Goal: Task Accomplishment & Management: Use online tool/utility

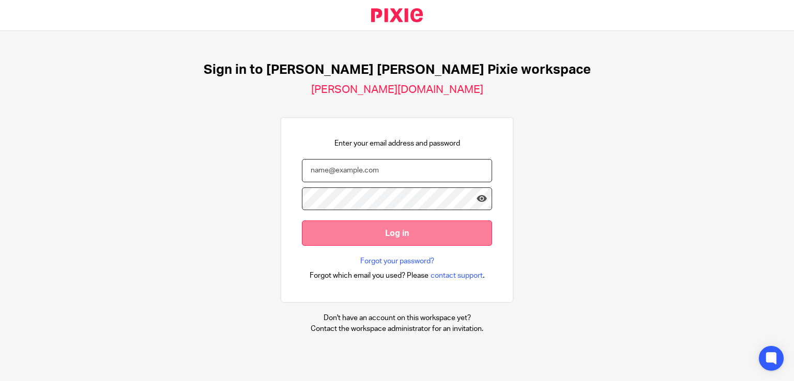
type input "[PERSON_NAME][EMAIL_ADDRESS][DOMAIN_NAME]"
click at [422, 239] on input "Log in" at bounding box center [397, 233] width 190 height 25
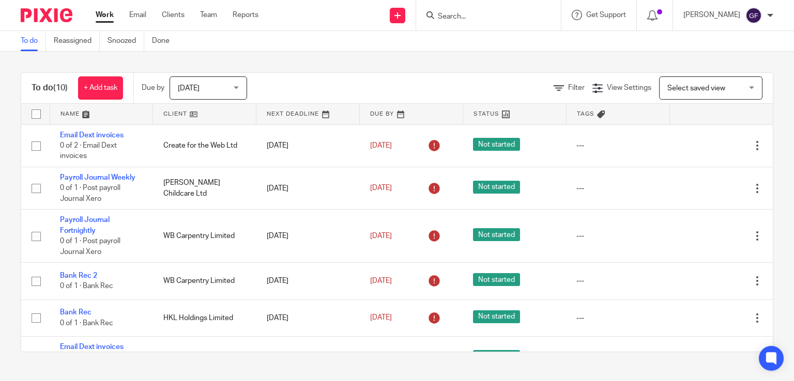
click at [34, 111] on input "checkbox" at bounding box center [36, 114] width 20 height 20
checkbox input "true"
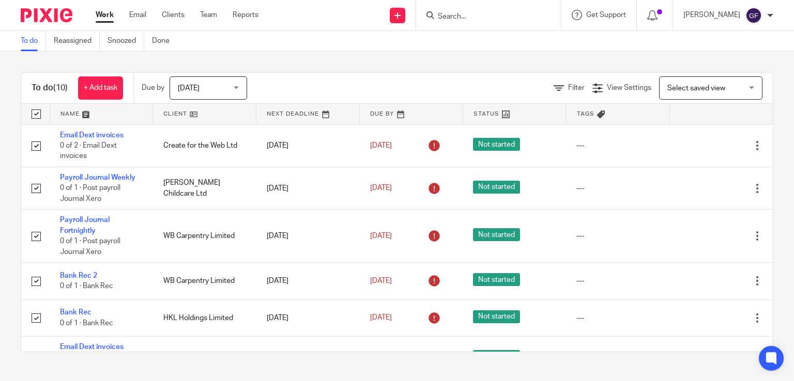
checkbox input "true"
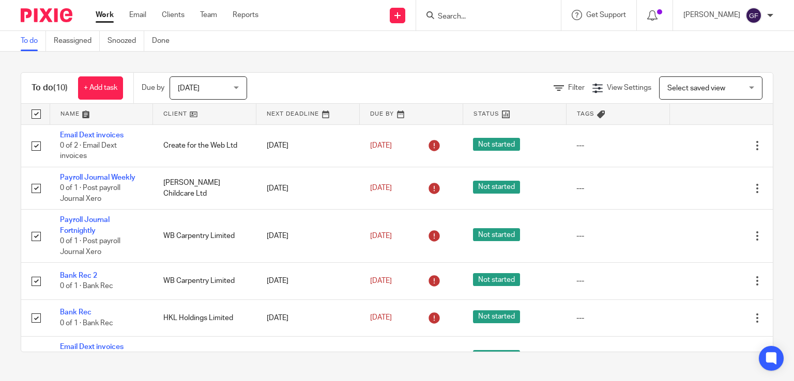
checkbox input "true"
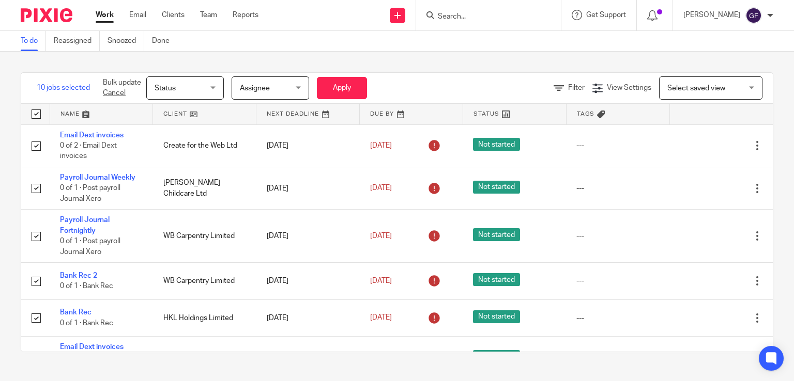
click at [186, 91] on span "Status" at bounding box center [182, 88] width 55 height 22
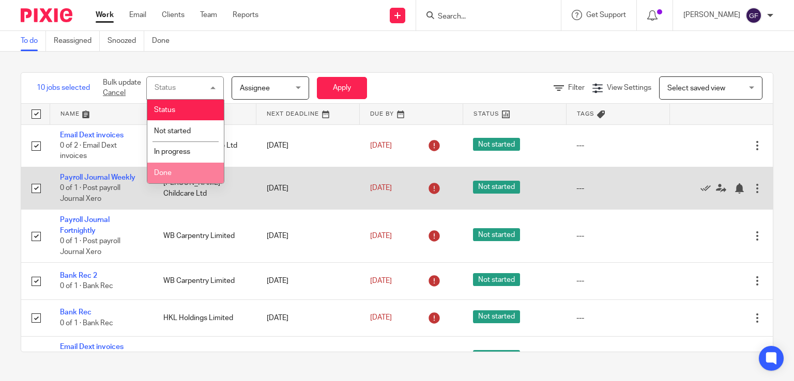
click at [162, 179] on li "Done" at bounding box center [185, 173] width 76 height 21
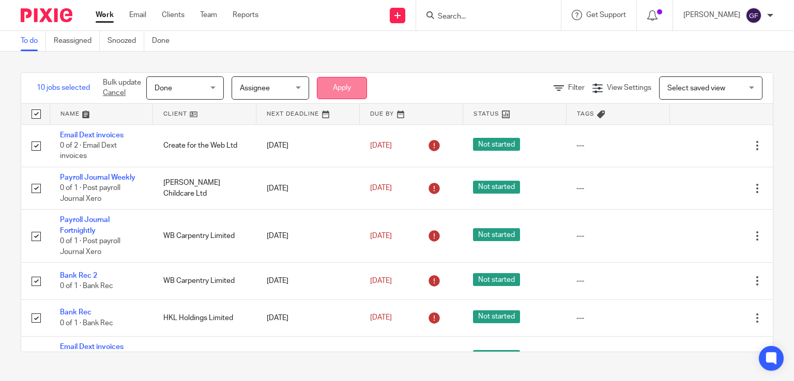
click at [345, 89] on button "Apply" at bounding box center [342, 88] width 50 height 22
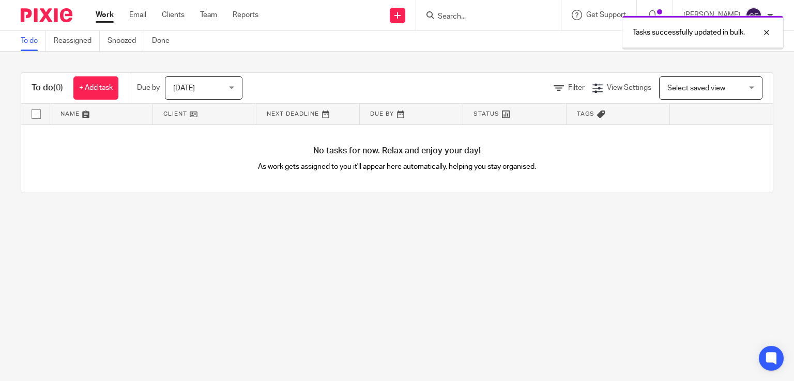
click at [483, 20] on div "Tasks successfully updated in bulk." at bounding box center [590, 29] width 387 height 39
click at [483, 11] on div "Tasks successfully updated in bulk." at bounding box center [590, 29] width 387 height 39
click at [477, 15] on div "Tasks successfully updated in bulk." at bounding box center [590, 29] width 387 height 39
click at [471, 17] on div "Tasks successfully updated in bulk." at bounding box center [590, 29] width 387 height 39
click at [101, 89] on link "+ Add task" at bounding box center [95, 87] width 45 height 23
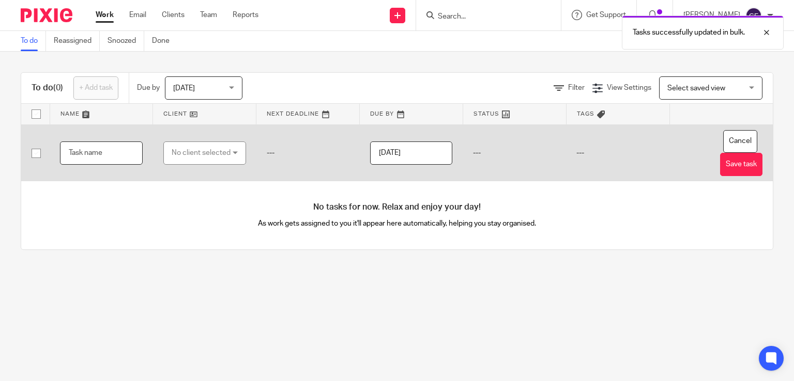
click at [113, 161] on input "text" at bounding box center [101, 153] width 83 height 23
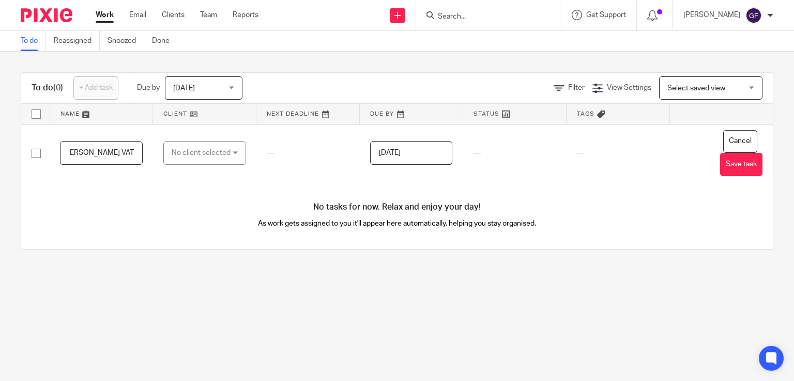
scroll to position [0, 43]
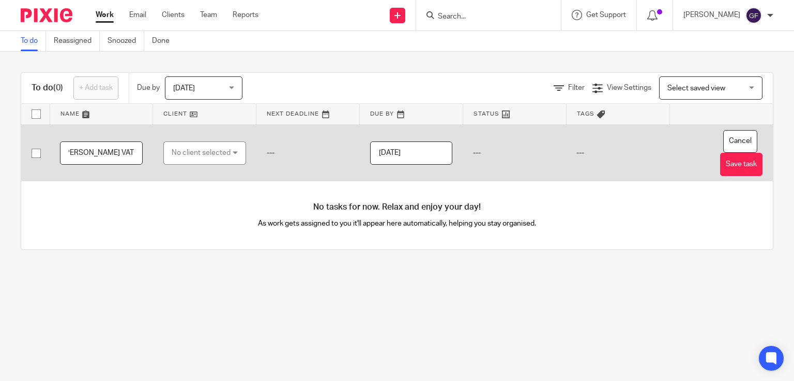
click at [107, 154] on input "Review Catherine Keigherys VAT" at bounding box center [101, 153] width 83 height 23
type input "Review [PERSON_NAME] VAT"
click at [183, 146] on div "No client selected" at bounding box center [201, 153] width 59 height 22
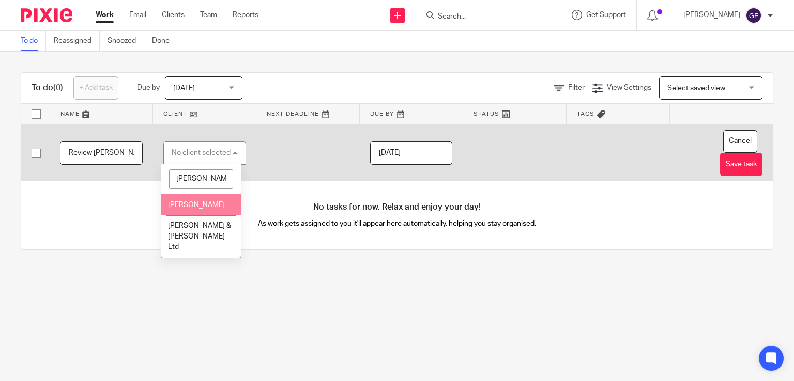
type input "cather"
click at [190, 209] on span "[PERSON_NAME]" at bounding box center [196, 205] width 57 height 7
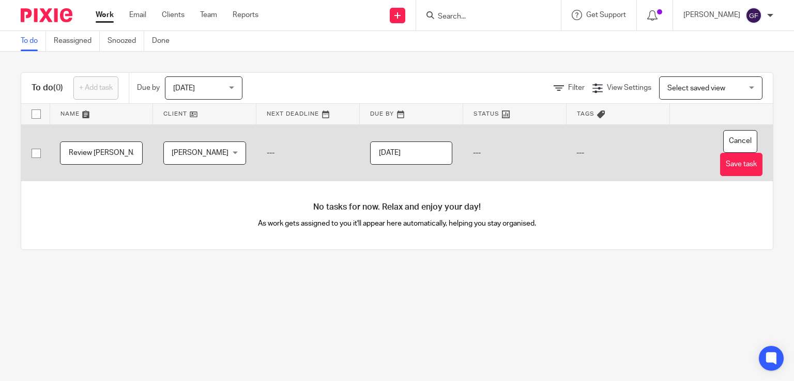
click at [407, 158] on input "[DATE]" at bounding box center [411, 153] width 83 height 23
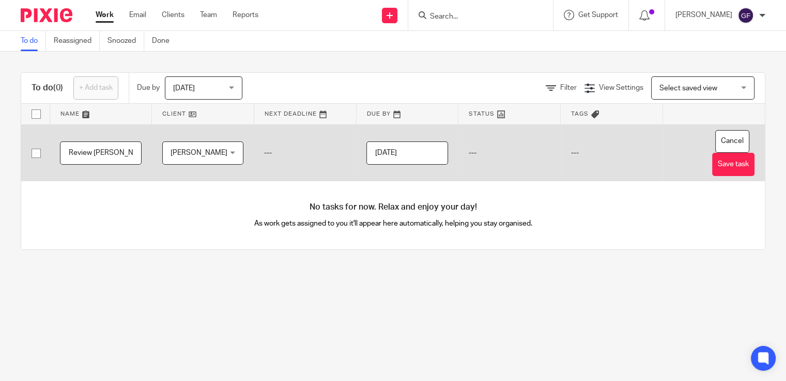
click at [393, 145] on input "[DATE]" at bounding box center [407, 153] width 82 height 23
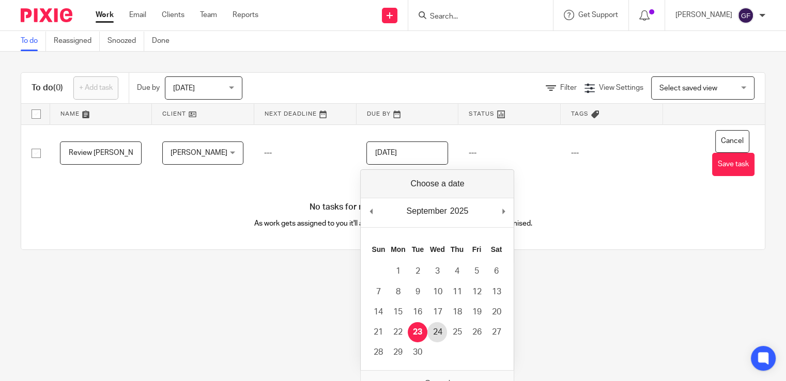
type input "2025-09-24"
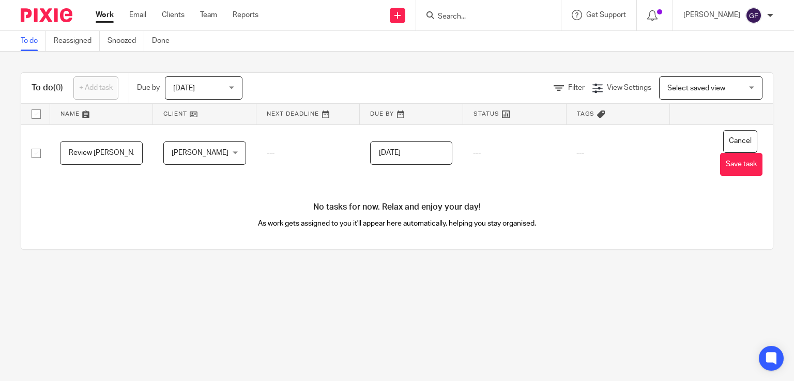
click at [478, 300] on main "To do Reassigned Snoozed Done To do (0) + Add task Due by Today Today Today Tom…" at bounding box center [397, 190] width 794 height 381
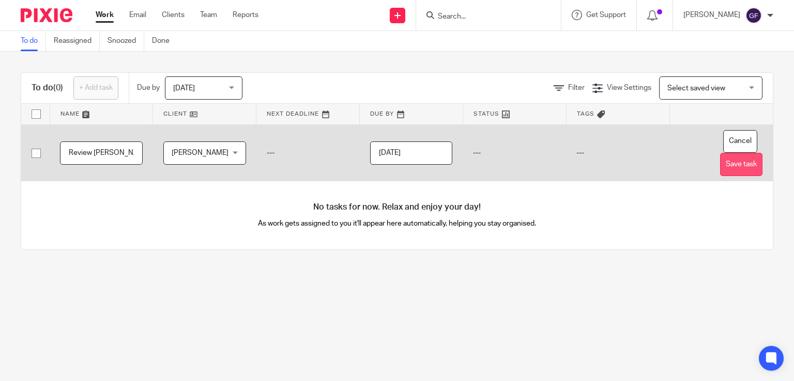
click at [731, 162] on button "Save task" at bounding box center [741, 164] width 42 height 23
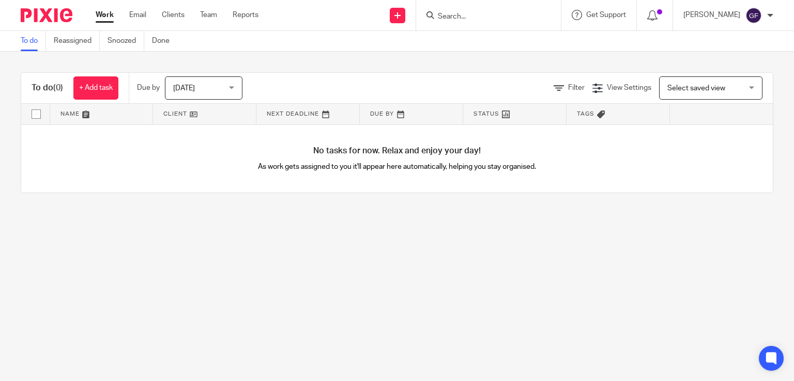
click at [470, 7] on div at bounding box center [488, 15] width 145 height 30
click at [473, 17] on input "Search" at bounding box center [483, 16] width 93 height 9
click at [394, 289] on main "To do Reassigned Snoozed Done To do (0) + Add task Due by Today Today Today Tom…" at bounding box center [397, 190] width 794 height 381
click at [215, 86] on span "[DATE]" at bounding box center [200, 88] width 55 height 22
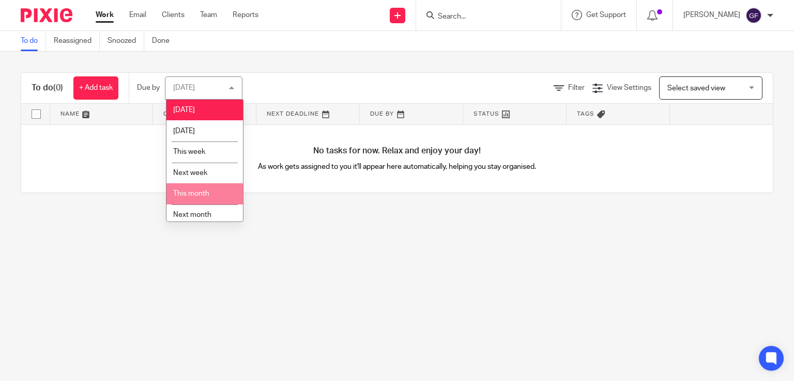
click at [204, 188] on li "This month" at bounding box center [204, 193] width 76 height 21
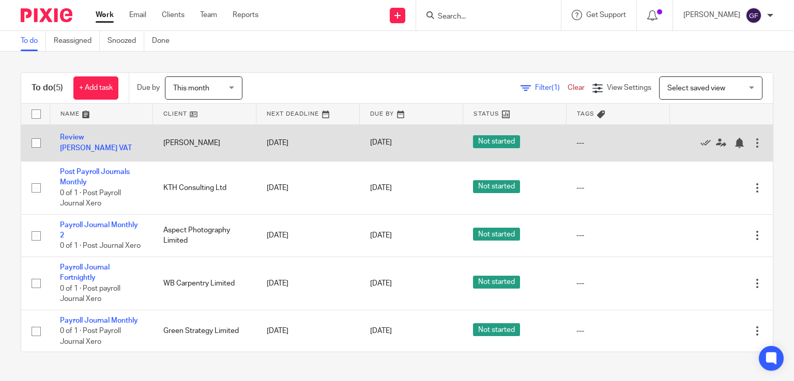
click at [35, 143] on input "checkbox" at bounding box center [36, 143] width 20 height 20
checkbox input "true"
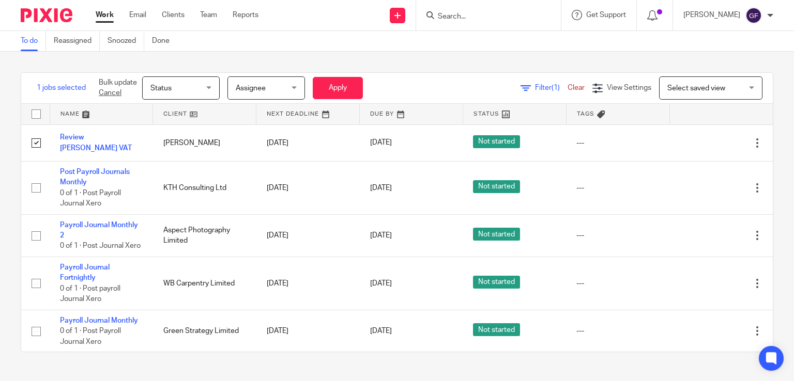
click at [286, 93] on span "Assignee" at bounding box center [263, 88] width 55 height 22
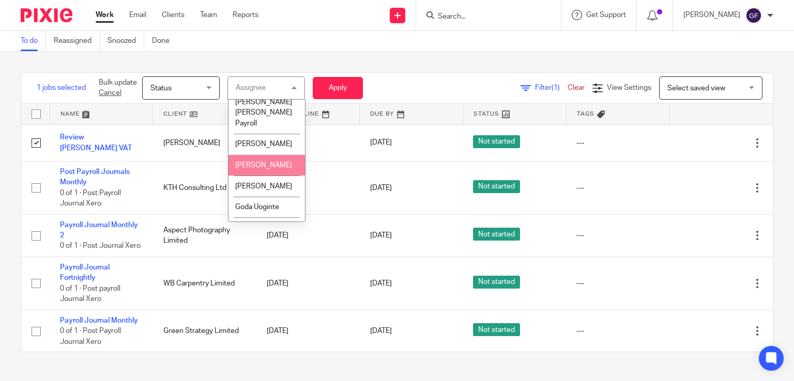
scroll to position [186, 0]
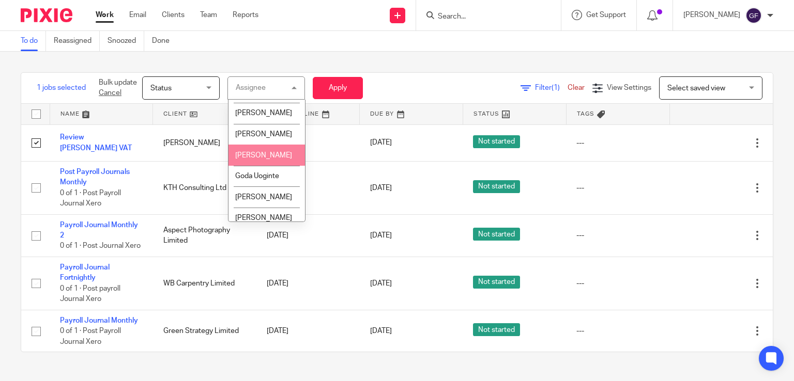
click at [259, 145] on li "[PERSON_NAME]" at bounding box center [266, 155] width 76 height 21
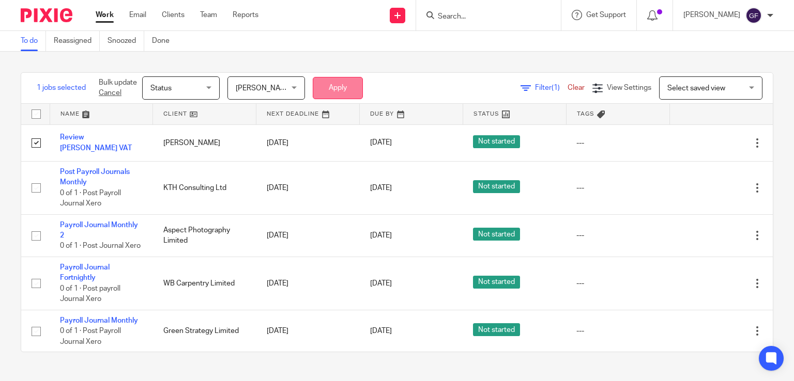
click at [337, 94] on button "Apply" at bounding box center [338, 88] width 50 height 22
